Goal: Communication & Community: Answer question/provide support

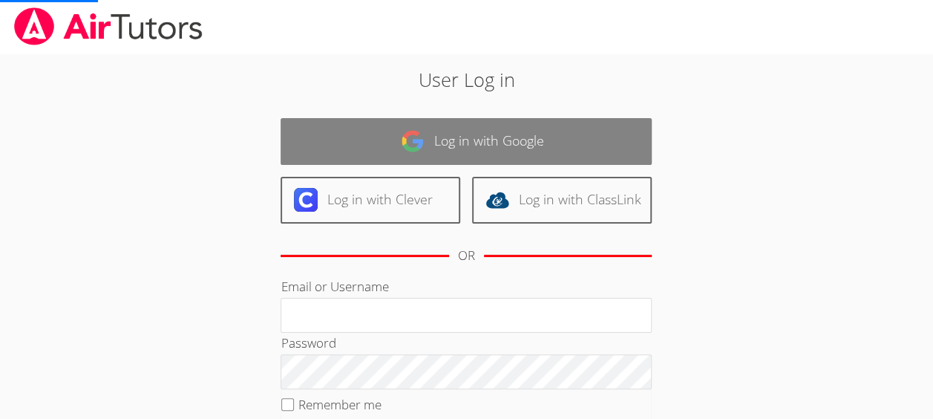
click at [565, 146] on link "Log in with Google" at bounding box center [465, 141] width 371 height 47
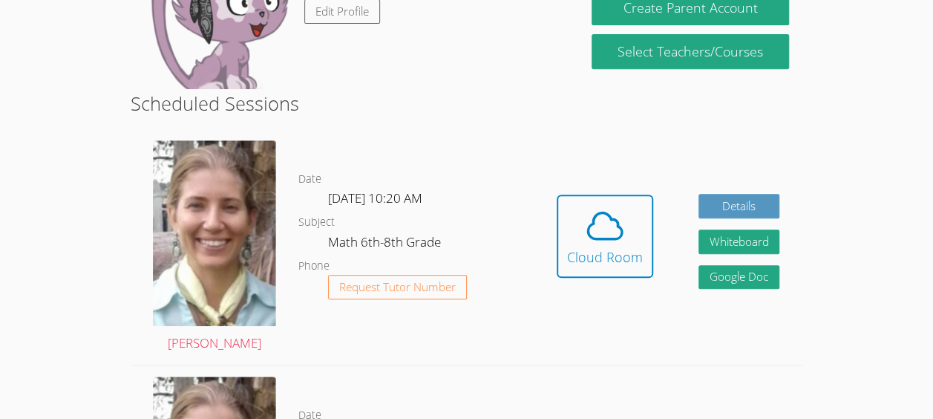
scroll to position [310, 0]
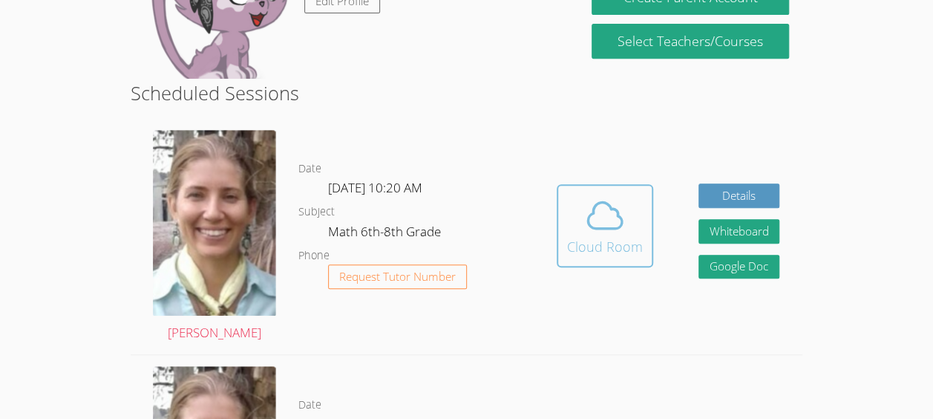
click at [621, 209] on icon at bounding box center [605, 215] width 42 height 42
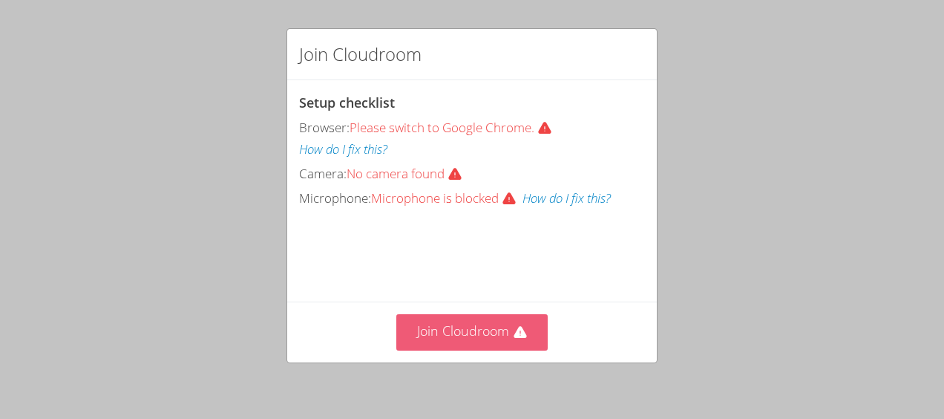
click at [522, 329] on button "Join Cloudroom" at bounding box center [472, 332] width 152 height 36
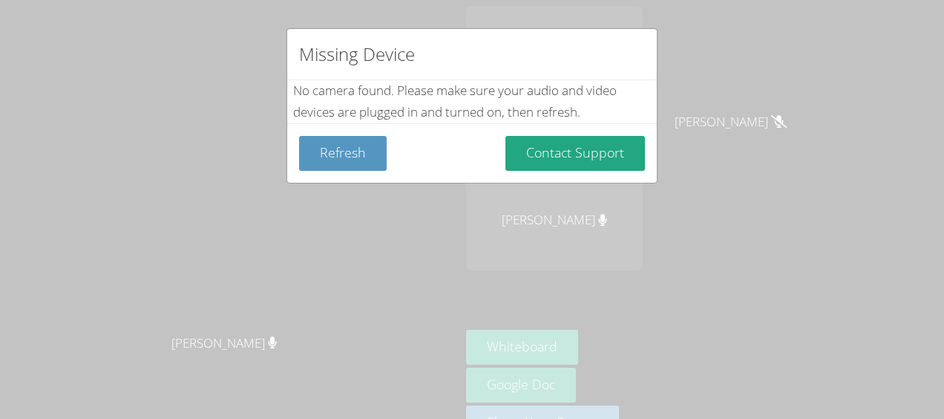
click at [611, 355] on div "Missing Device No camera found . Please make sure your audio and video devices …" at bounding box center [472, 209] width 944 height 419
click at [611, 356] on div "Missing Device No camera found . Please make sure your audio and video devices …" at bounding box center [472, 209] width 944 height 419
click at [352, 156] on button "Refresh" at bounding box center [343, 153] width 88 height 35
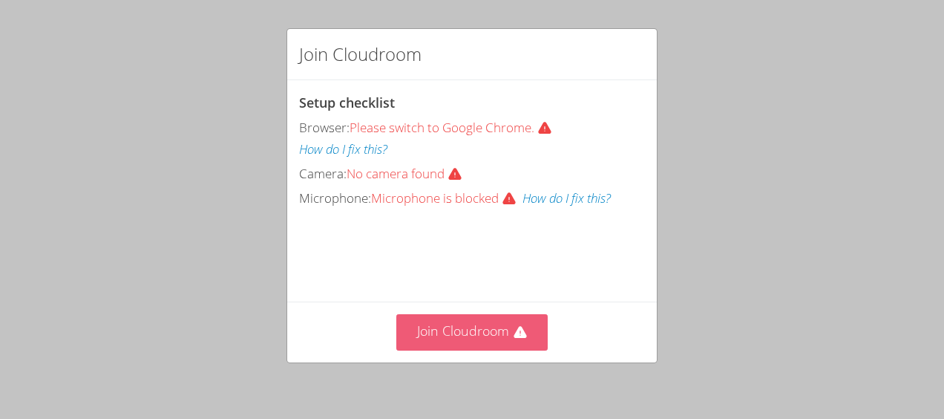
click at [538, 316] on button "Join Cloudroom" at bounding box center [472, 332] width 152 height 36
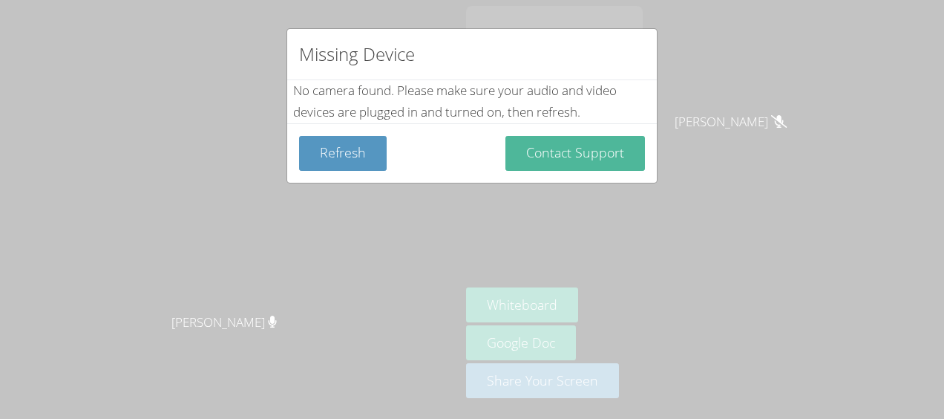
click at [557, 136] on button "Contact Support" at bounding box center [575, 153] width 140 height 35
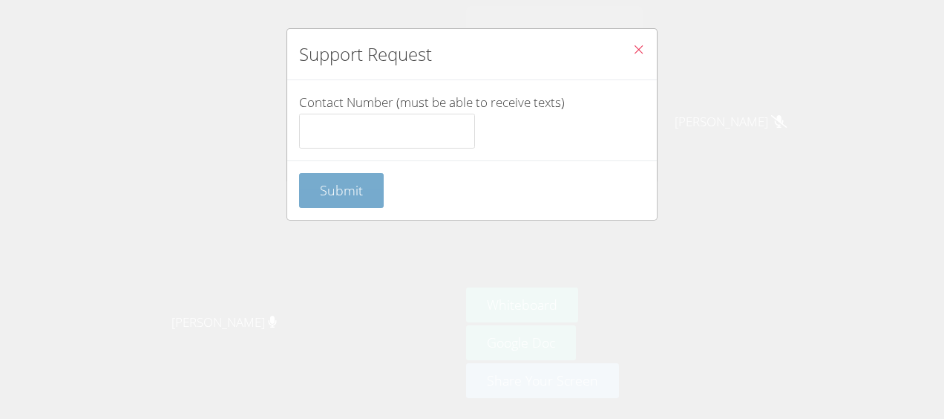
click at [350, 197] on span "Submit" at bounding box center [341, 190] width 43 height 18
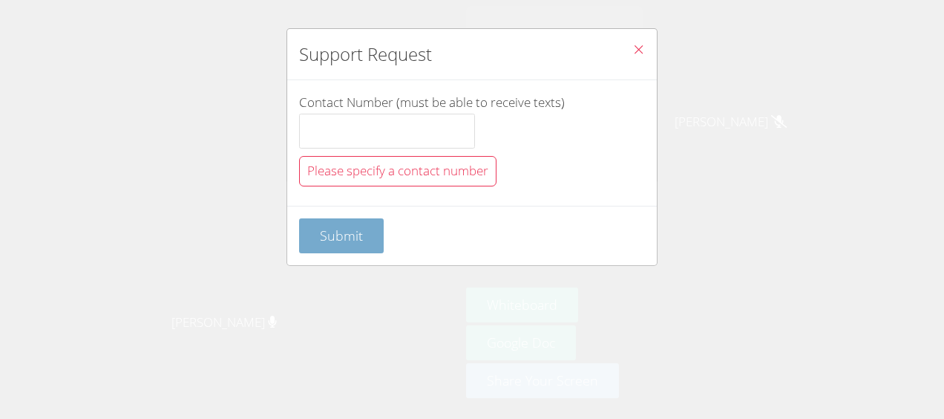
click at [341, 222] on button "Submit" at bounding box center [341, 235] width 85 height 35
click at [632, 42] on span "Close" at bounding box center [638, 50] width 13 height 17
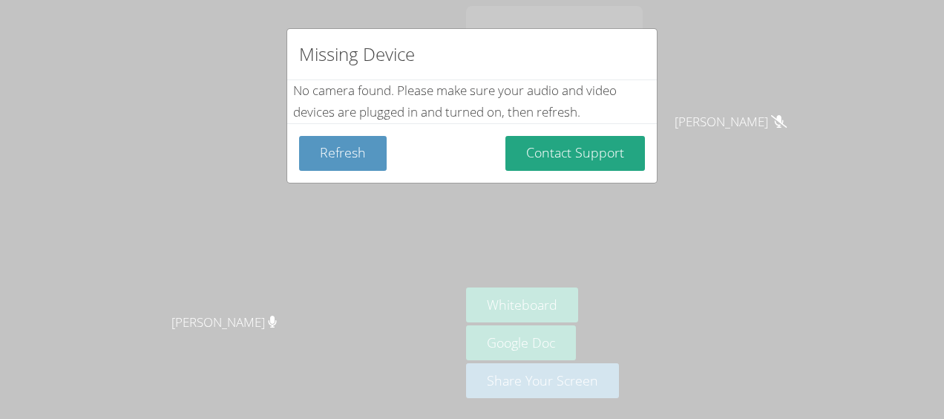
click at [663, 162] on div "Missing Device No camera found . Please make sure your audio and video devices …" at bounding box center [472, 209] width 944 height 419
click at [634, 324] on div "Missing Device No camera found . Please make sure your audio and video devices …" at bounding box center [472, 209] width 944 height 419
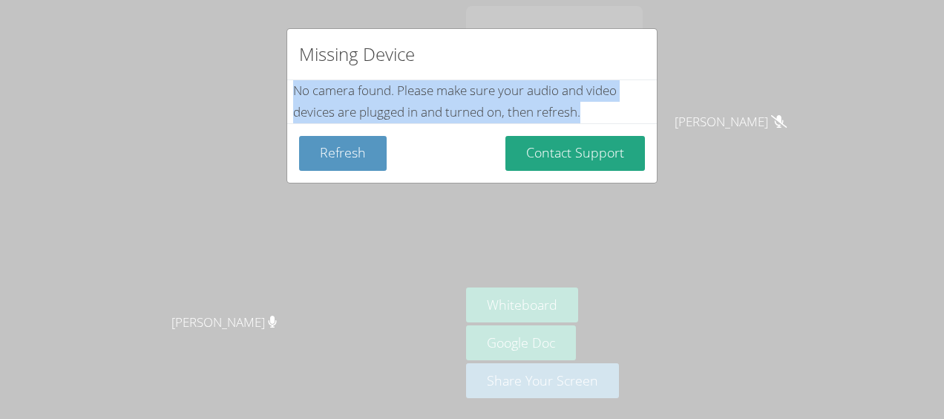
click at [634, 324] on div "Missing Device No camera found . Please make sure your audio and video devices …" at bounding box center [472, 209] width 944 height 419
copy div "No camera found . Please make sure your audio and video devices are plugged in …"
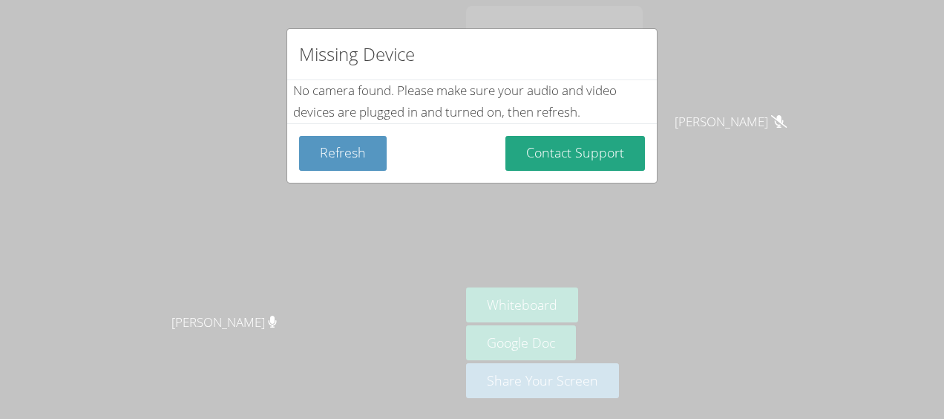
click at [776, 232] on div "Missing Device No camera found . Please make sure your audio and video devices …" at bounding box center [472, 209] width 944 height 419
click at [596, 168] on button "Contact Support" at bounding box center [575, 153] width 140 height 35
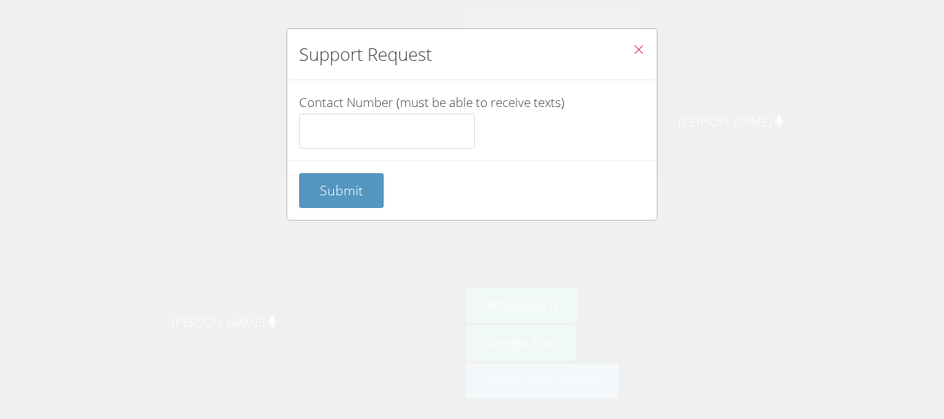
click at [597, 178] on div "Submit" at bounding box center [472, 190] width 346 height 35
click at [387, 138] on input "Contact Number (must be able to receive texts)" at bounding box center [387, 132] width 176 height 36
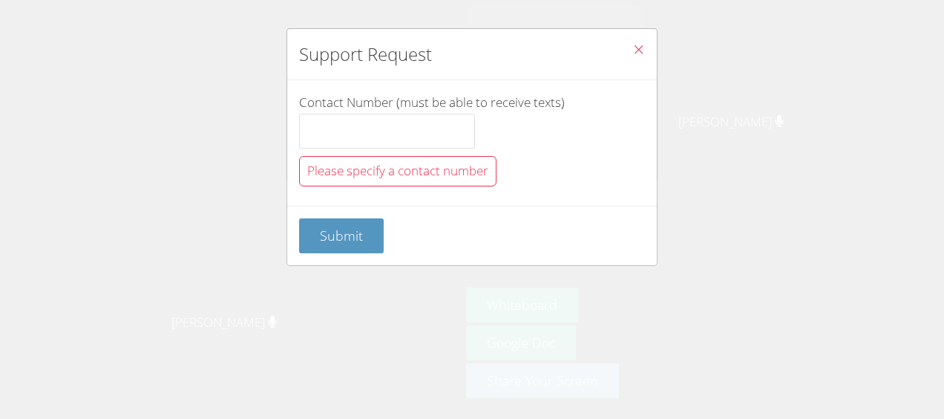
click at [620, 50] on button "Close" at bounding box center [638, 51] width 36 height 45
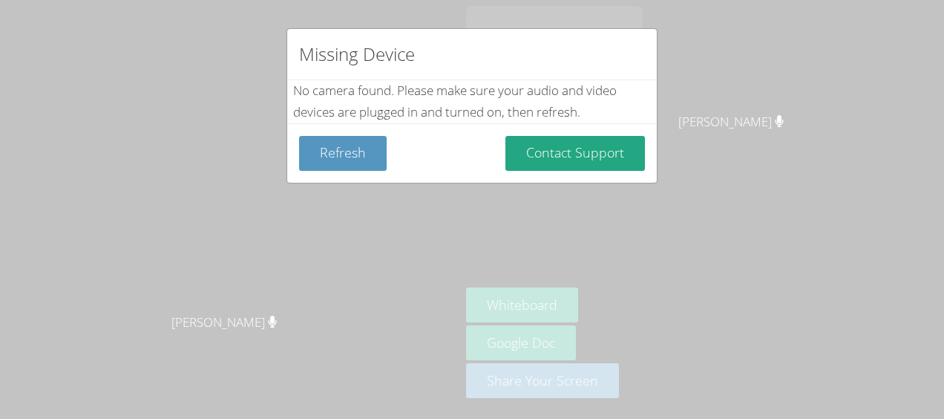
drag, startPoint x: 496, startPoint y: 157, endPoint x: 422, endPoint y: 153, distance: 73.6
click at [422, 153] on div "Refresh Contact Support" at bounding box center [472, 153] width 346 height 35
click at [401, 154] on div "Refresh Contact Support" at bounding box center [472, 153] width 346 height 35
drag, startPoint x: 353, startPoint y: 125, endPoint x: 358, endPoint y: 137, distance: 12.0
click at [358, 137] on div "Refresh Contact Support" at bounding box center [472, 152] width 370 height 59
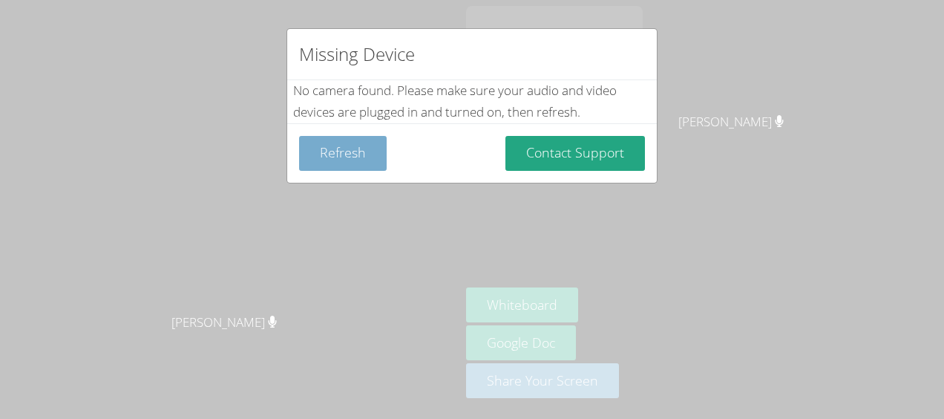
click at [358, 137] on button "Refresh" at bounding box center [343, 153] width 88 height 35
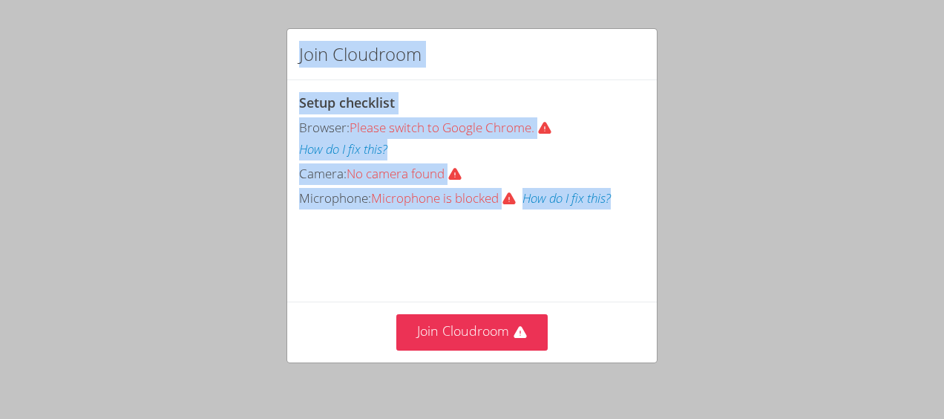
drag, startPoint x: 286, startPoint y: 71, endPoint x: 603, endPoint y: 280, distance: 379.3
click at [603, 280] on div "Join Cloudroom Setup checklist Browser: Please switch to Google Chrome. How do …" at bounding box center [472, 209] width 944 height 419
drag, startPoint x: 603, startPoint y: 280, endPoint x: 606, endPoint y: 220, distance: 60.1
click at [594, 209] on div at bounding box center [594, 209] width 0 height 0
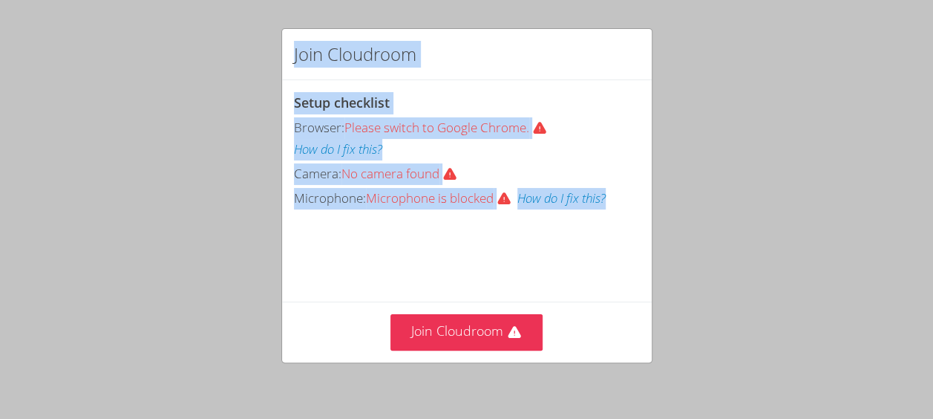
scroll to position [95, 0]
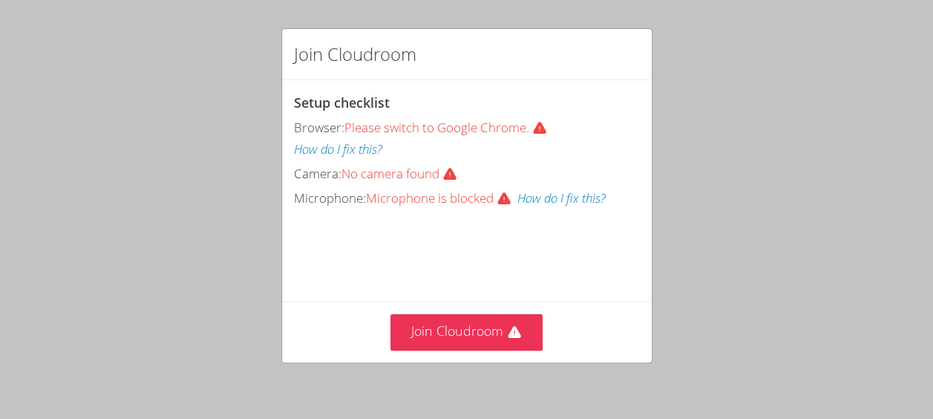
click at [297, 0] on div at bounding box center [148, 0] width 297 height 0
click at [696, 258] on div "Join Cloudroom Setup checklist Browser: Please switch to Google Chrome. How do …" at bounding box center [466, 209] width 933 height 419
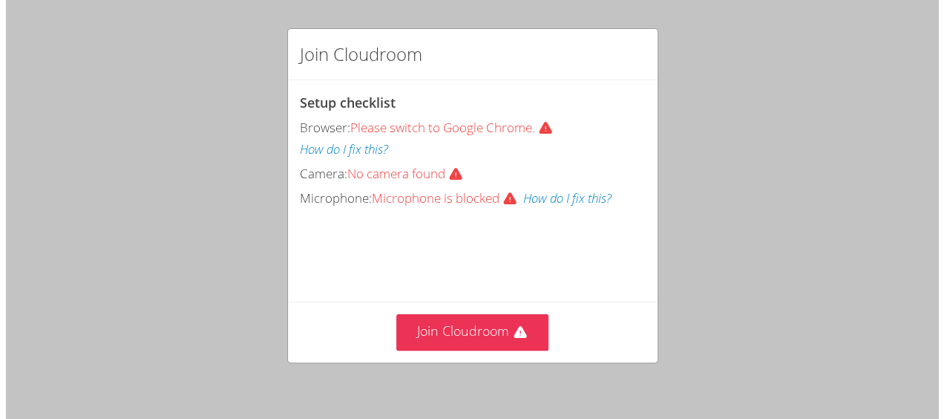
scroll to position [0, 0]
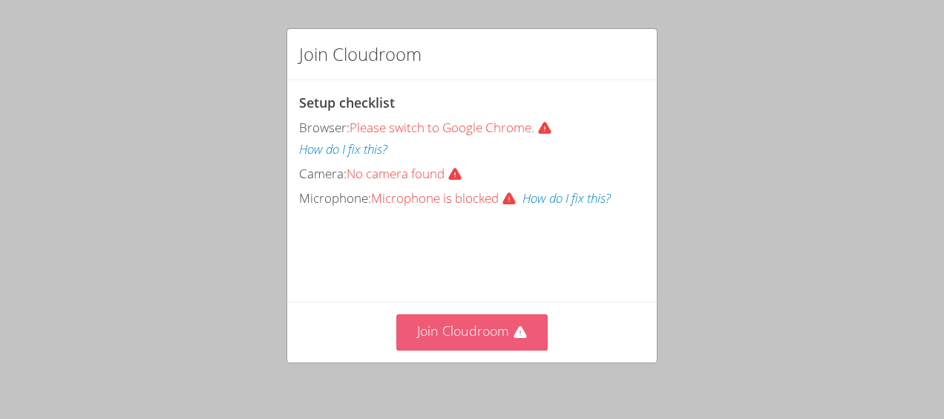
click at [459, 347] on button "Join Cloudroom" at bounding box center [472, 332] width 152 height 36
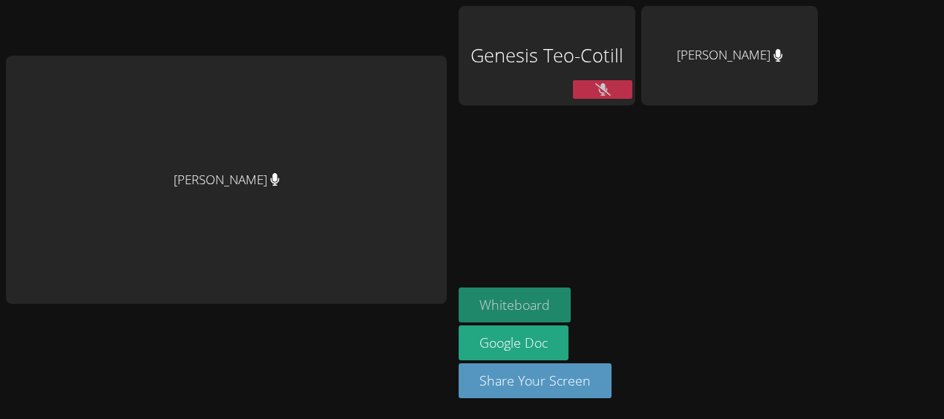
click at [507, 310] on body "Diana Andrade Genesis Teo-Cotill Maria Alvarado-Sebastian Whiteboard Google Doc…" at bounding box center [472, 209] width 944 height 419
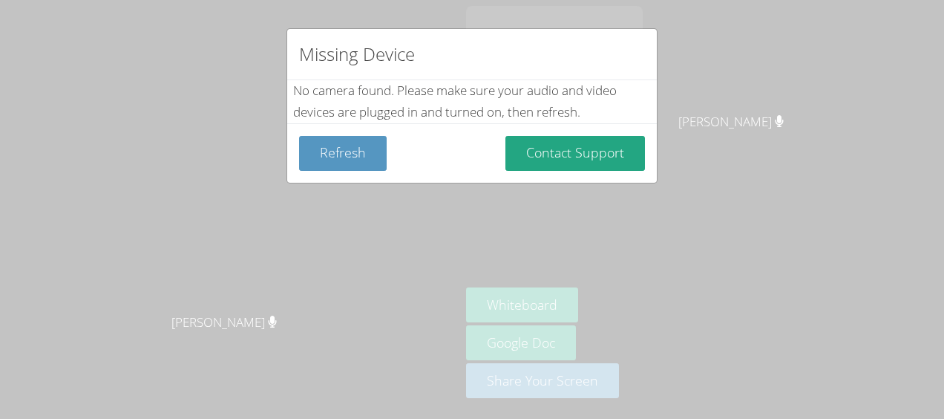
click at [586, 329] on div "Missing Device No camera found . Please make sure your audio and video devices …" at bounding box center [472, 209] width 944 height 419
click at [617, 349] on div "Missing Device No camera found . Please make sure your audio and video devices …" at bounding box center [472, 209] width 944 height 419
click at [617, 348] on div "Missing Device No camera found . Please make sure your audio and video devices …" at bounding box center [472, 209] width 944 height 419
click at [614, 82] on div "No camera found . Please make sure your audio and video devices are plugged in …" at bounding box center [472, 101] width 358 height 43
click at [615, 108] on div "No camera found . Please make sure your audio and video devices are plugged in …" at bounding box center [472, 101] width 358 height 43
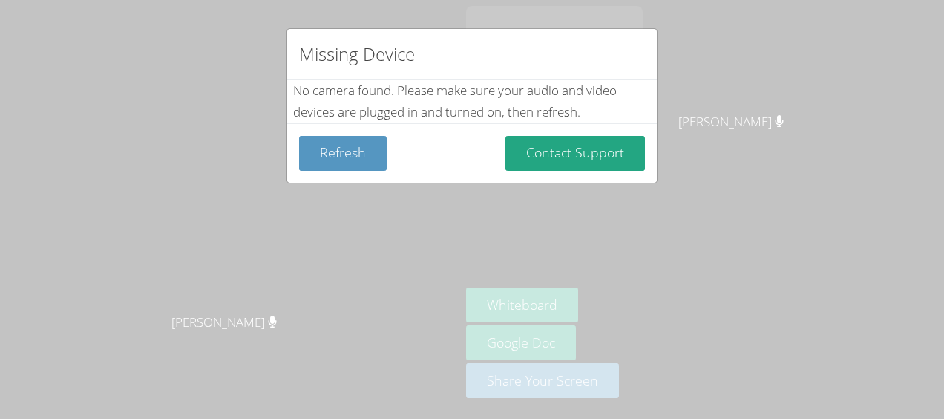
click at [614, 110] on div "No camera found . Please make sure your audio and video devices are plugged in …" at bounding box center [472, 101] width 358 height 43
click at [602, 116] on div "No camera found . Please make sure your audio and video devices are plugged in …" at bounding box center [472, 101] width 358 height 43
click at [580, 120] on div "No camera found . Please make sure your audio and video devices are plugged in …" at bounding box center [472, 101] width 358 height 43
click at [582, 117] on div "No camera found . Please make sure your audio and video devices are plugged in …" at bounding box center [472, 101] width 358 height 43
click at [589, 136] on button "Contact Support" at bounding box center [575, 153] width 140 height 35
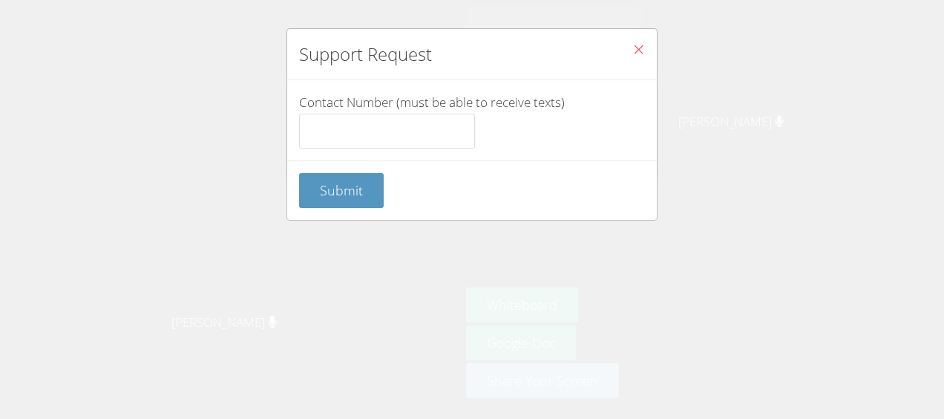
click at [626, 59] on button "Close" at bounding box center [638, 51] width 36 height 45
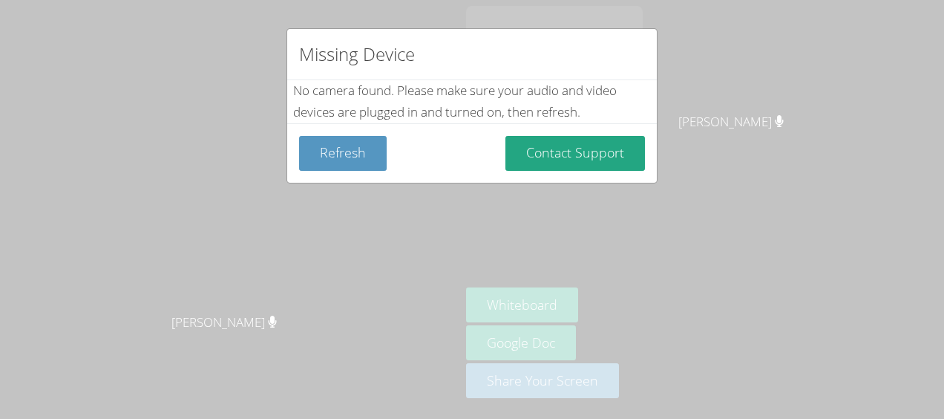
click at [634, 70] on div "Missing Device" at bounding box center [472, 54] width 370 height 51
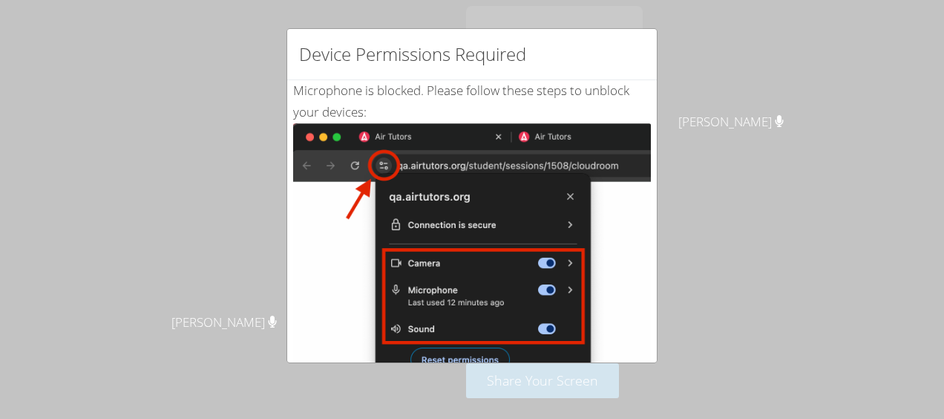
click at [386, 168] on img at bounding box center [472, 290] width 358 height 335
click at [386, 166] on img at bounding box center [472, 290] width 358 height 335
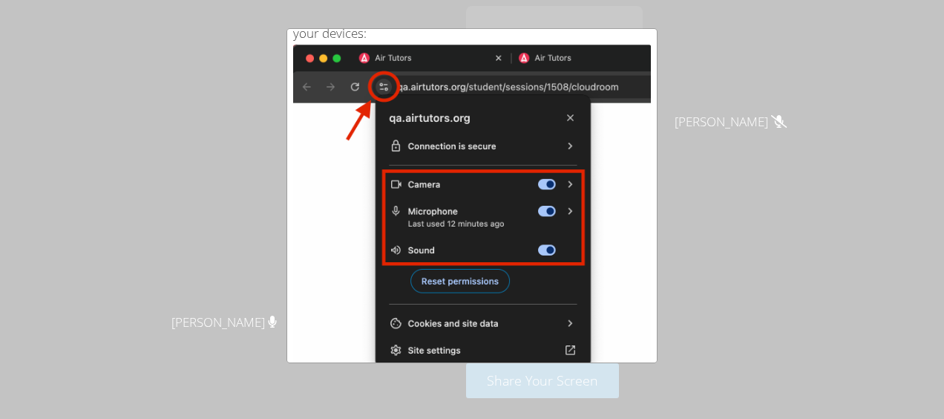
scroll to position [90, 0]
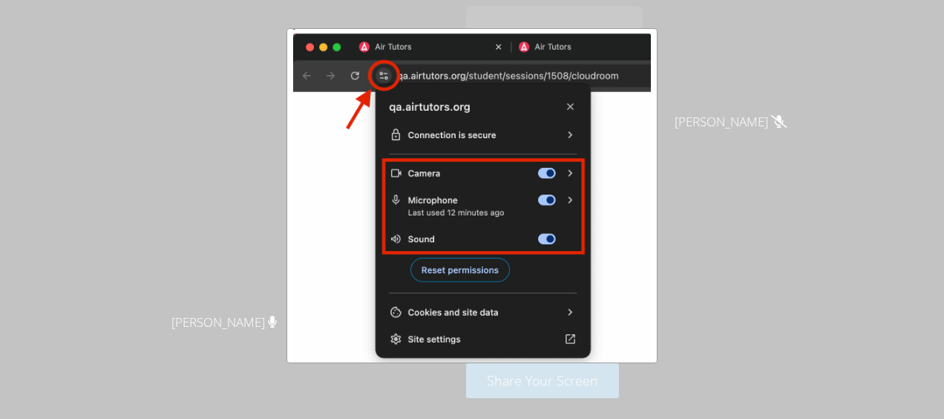
click at [535, 161] on img at bounding box center [472, 200] width 358 height 335
click at [556, 168] on img at bounding box center [472, 200] width 358 height 335
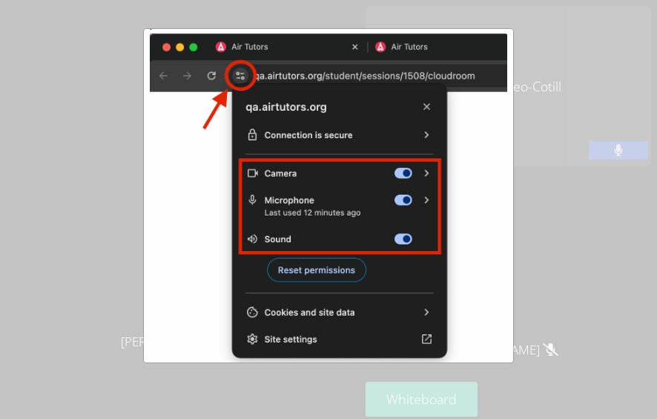
click at [495, 165] on img at bounding box center [329, 200] width 358 height 335
click at [418, 213] on img at bounding box center [329, 200] width 358 height 335
click at [414, 191] on img at bounding box center [329, 200] width 358 height 335
click at [417, 167] on img at bounding box center [329, 200] width 358 height 335
click at [316, 263] on img at bounding box center [329, 200] width 358 height 335
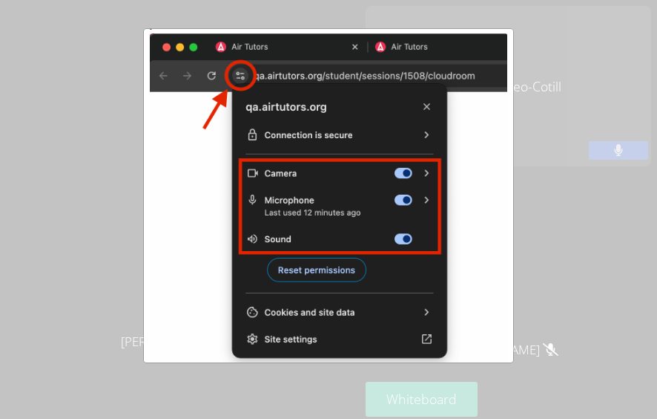
click at [332, 326] on img at bounding box center [329, 200] width 358 height 335
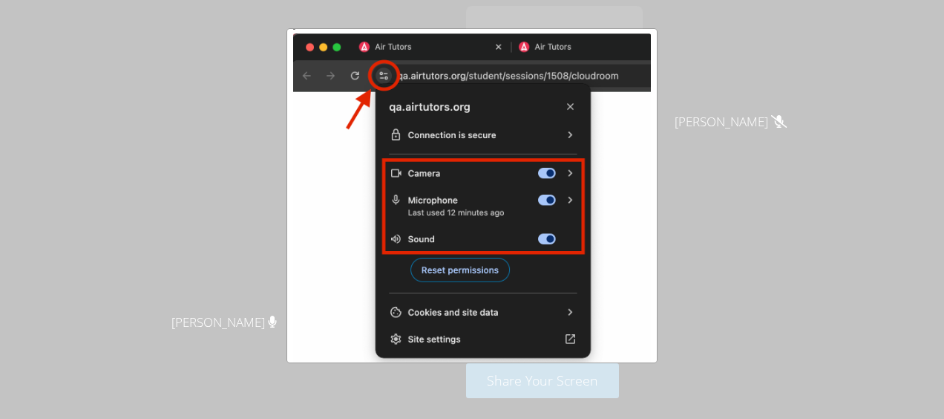
drag, startPoint x: 836, startPoint y: 0, endPoint x: 591, endPoint y: 213, distance: 325.1
click at [591, 213] on img at bounding box center [472, 200] width 358 height 335
click at [517, 47] on img at bounding box center [472, 200] width 358 height 335
click at [402, 71] on img at bounding box center [472, 200] width 358 height 335
click at [458, 128] on img at bounding box center [472, 200] width 358 height 335
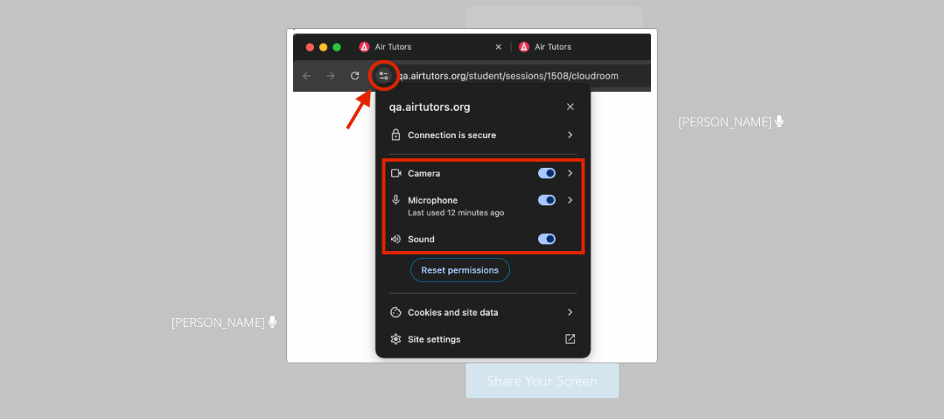
click at [458, 128] on img at bounding box center [472, 200] width 358 height 335
click at [381, 67] on img at bounding box center [472, 200] width 358 height 335
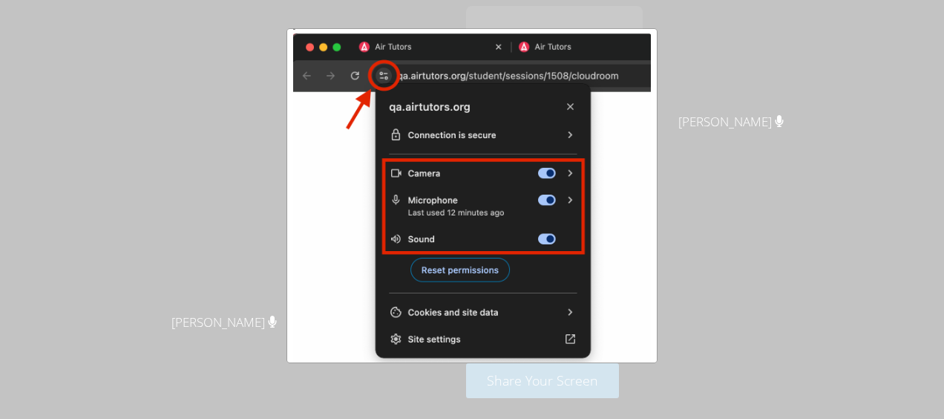
click at [381, 67] on img at bounding box center [472, 200] width 358 height 335
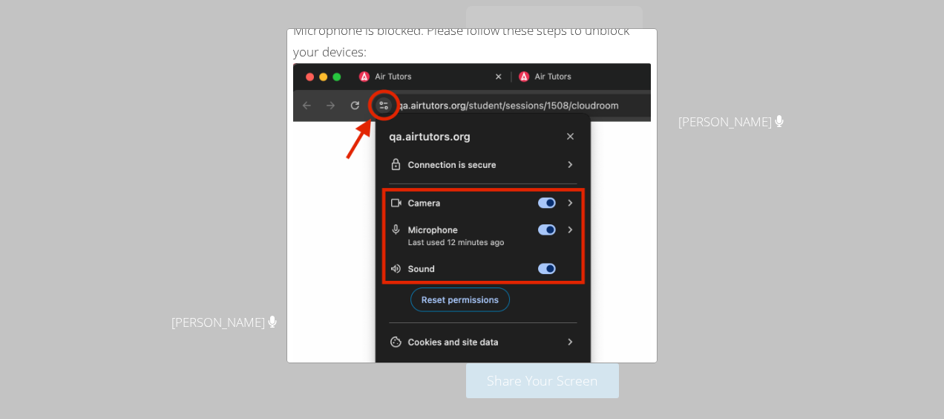
scroll to position [59, 0]
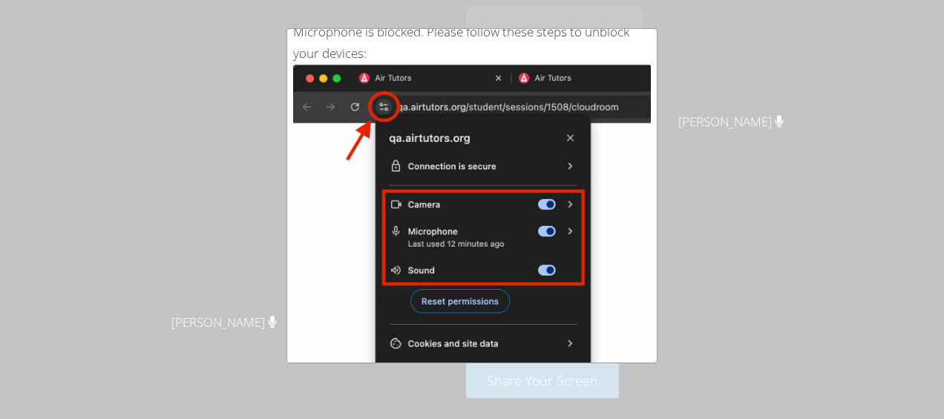
click at [373, 135] on img at bounding box center [472, 232] width 358 height 335
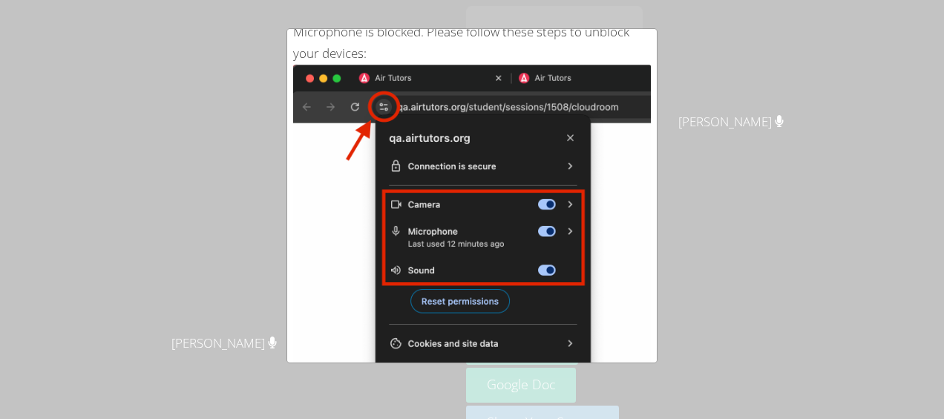
scroll to position [0, 0]
